Goal: Information Seeking & Learning: Understand process/instructions

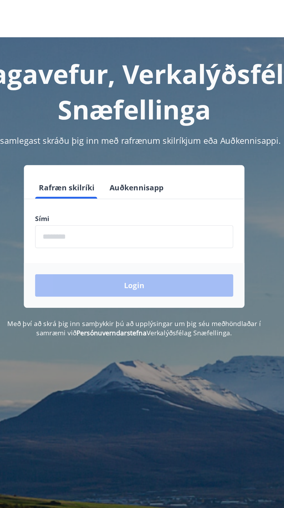
click at [108, 148] on input "phone" at bounding box center [141, 147] width 123 height 14
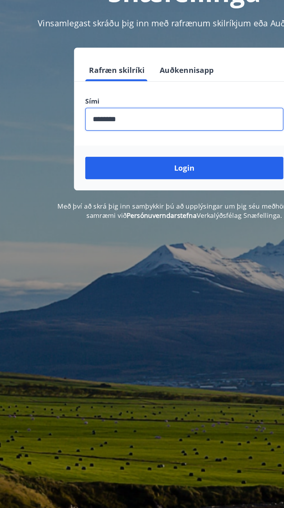
click at [96, 147] on input "phone" at bounding box center [141, 147] width 123 height 14
type input "********"
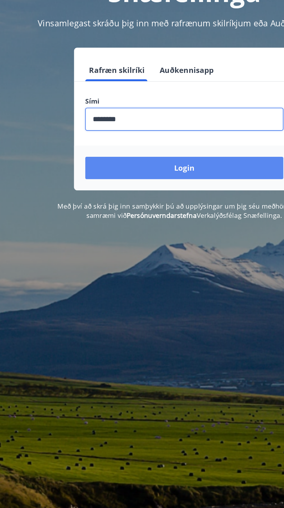
click at [108, 180] on button "Login" at bounding box center [141, 177] width 123 height 14
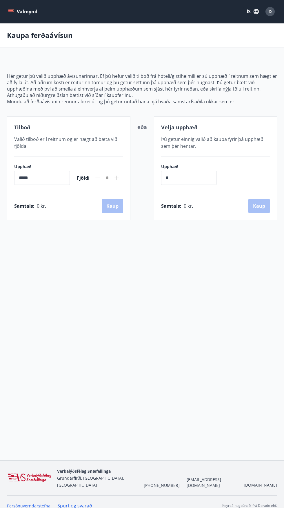
click at [25, 9] on button "Valmynd" at bounding box center [23, 11] width 33 height 10
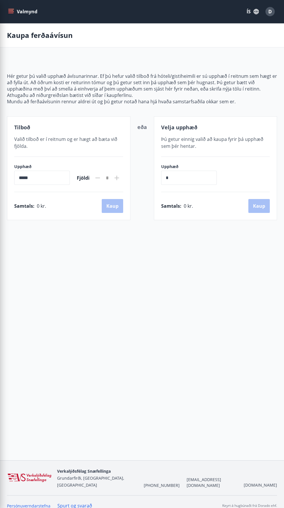
click at [248, 12] on button "ÍS" at bounding box center [252, 11] width 19 height 10
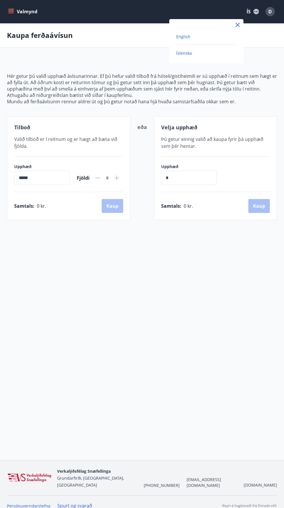
click at [183, 37] on span "English" at bounding box center [183, 37] width 14 height 6
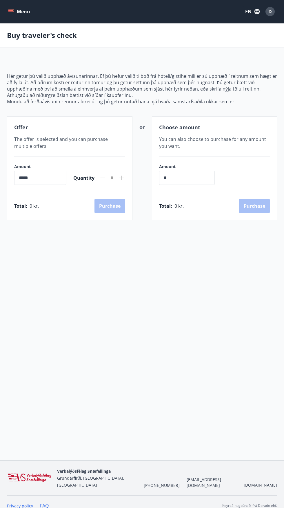
click at [24, 13] on button "Menu" at bounding box center [19, 11] width 25 height 10
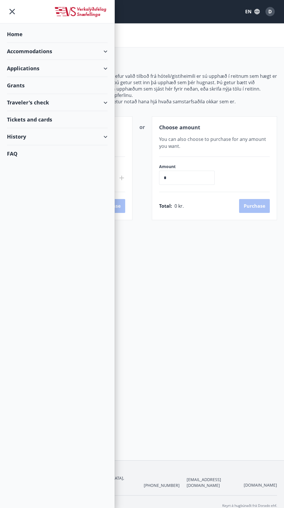
click at [16, 89] on div "Grants" at bounding box center [57, 85] width 100 height 17
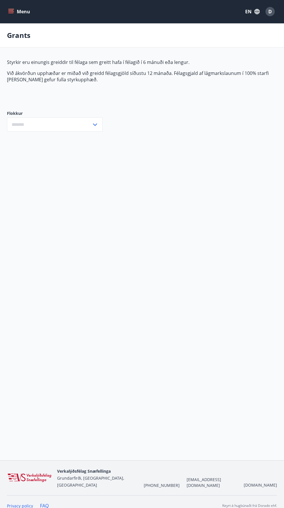
type input "***"
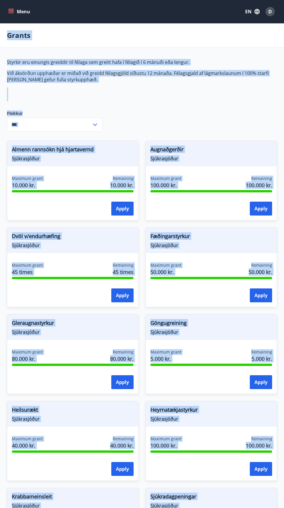
copy div "Loremi Dolorsi ame consecte adipisci eli seddoe tem incidi utla e dolorem a 1 e…"
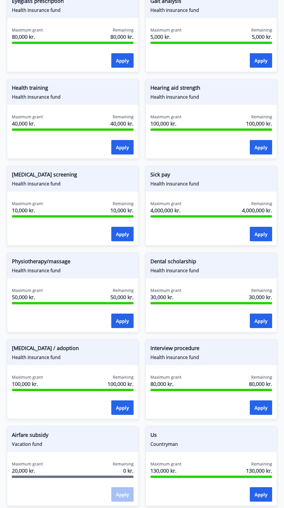
scroll to position [331, 0]
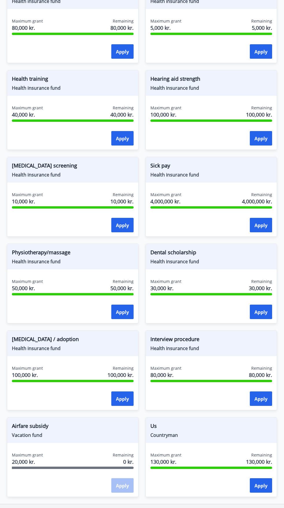
click at [171, 427] on span "Us" at bounding box center [211, 427] width 122 height 10
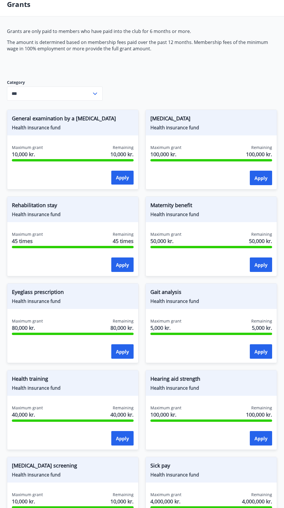
scroll to position [31, 0]
